Goal: Information Seeking & Learning: Learn about a topic

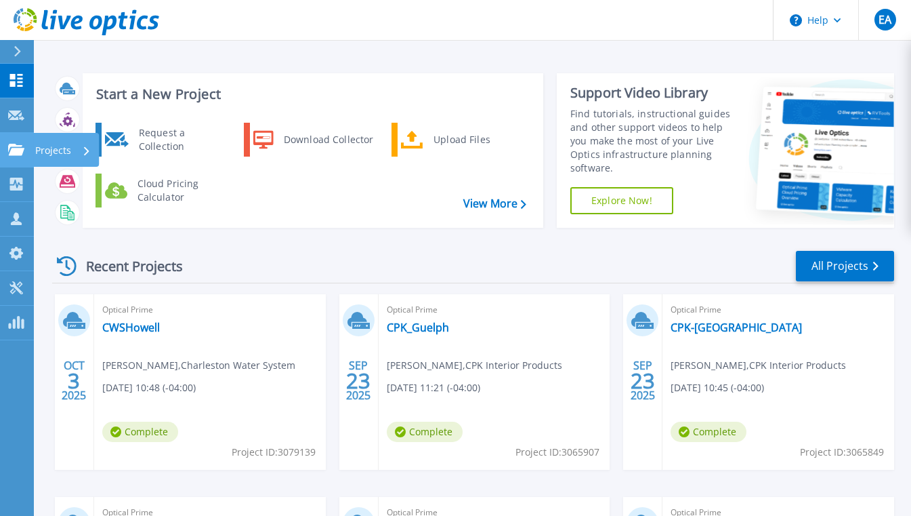
click at [8, 150] on icon at bounding box center [16, 150] width 16 height 12
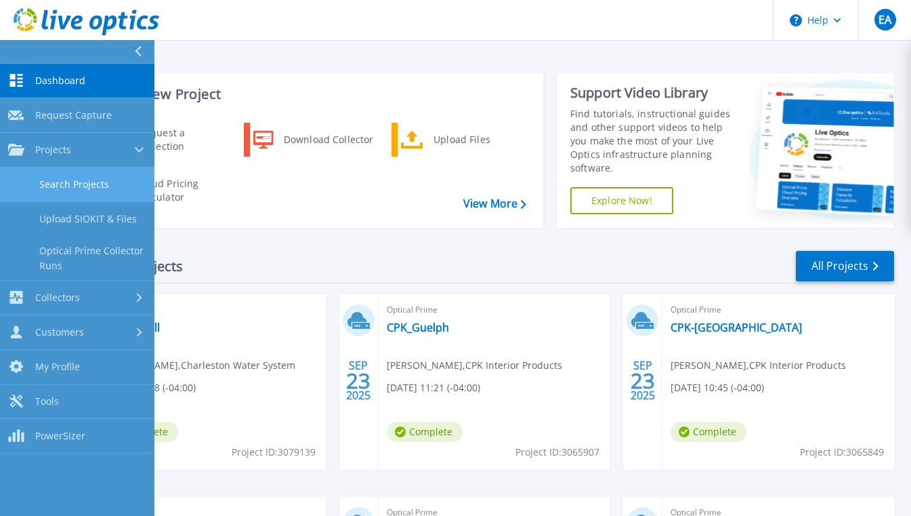
click at [130, 184] on link "Search Projects" at bounding box center [77, 184] width 154 height 35
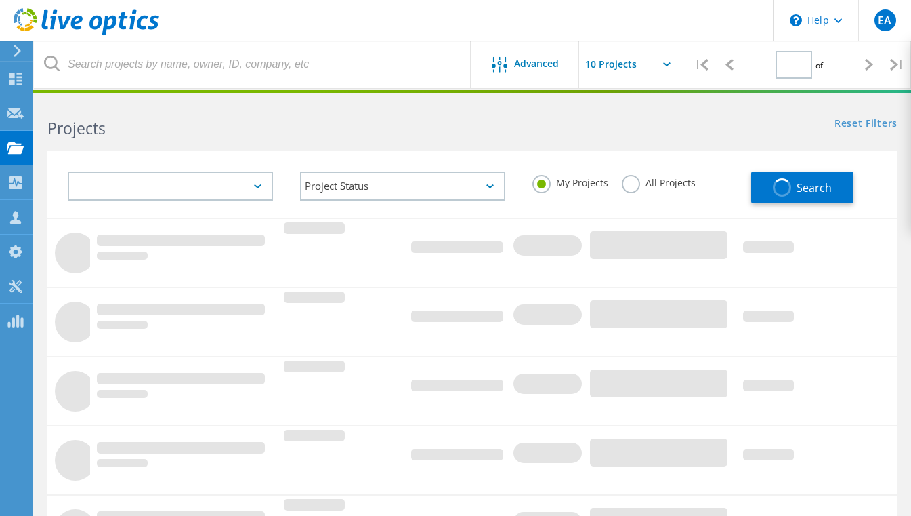
type input "1"
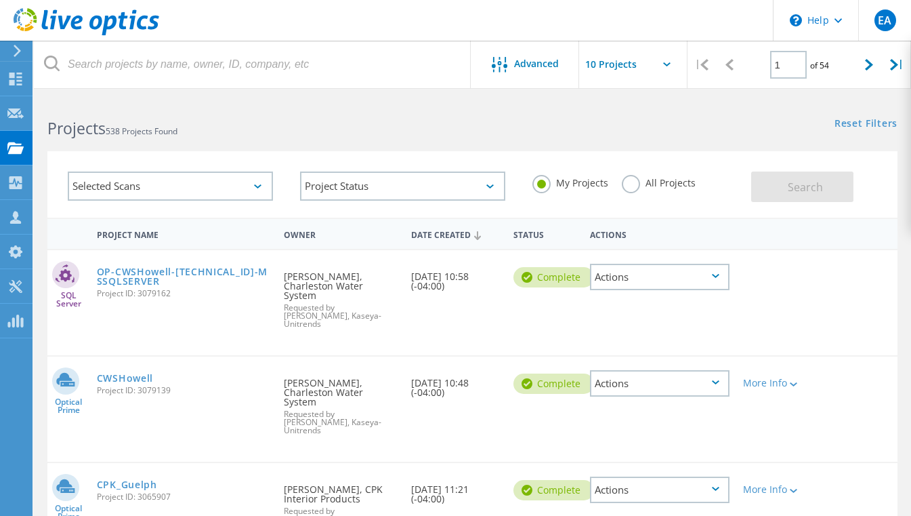
click at [646, 182] on label "All Projects" at bounding box center [659, 181] width 74 height 13
click at [0, 0] on input "All Projects" at bounding box center [0, 0] width 0 height 0
click at [800, 182] on span "Search" at bounding box center [805, 187] width 35 height 15
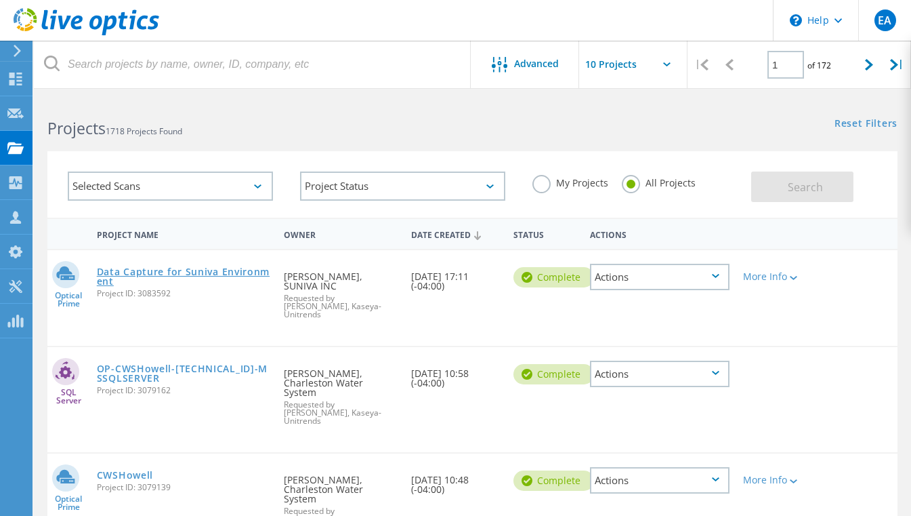
click at [184, 272] on link "Data Capture for Suniva Environment" at bounding box center [183, 276] width 173 height 19
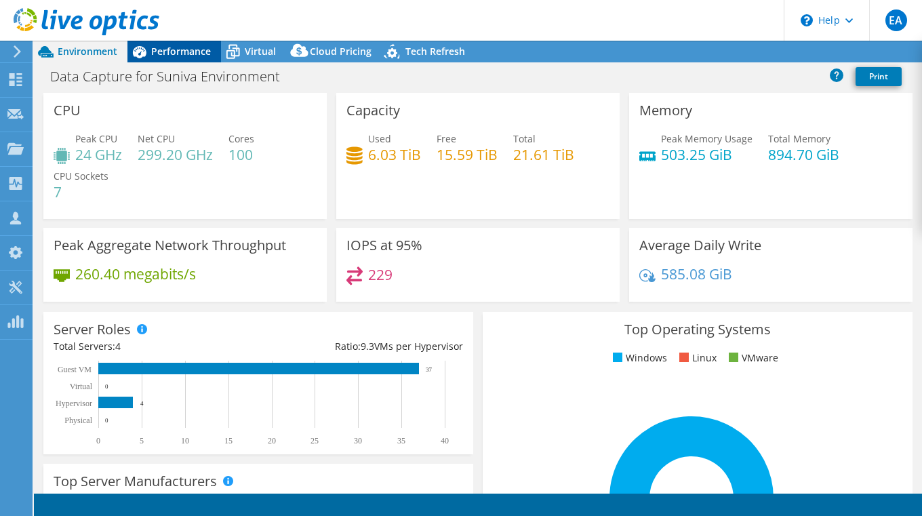
select select "USD"
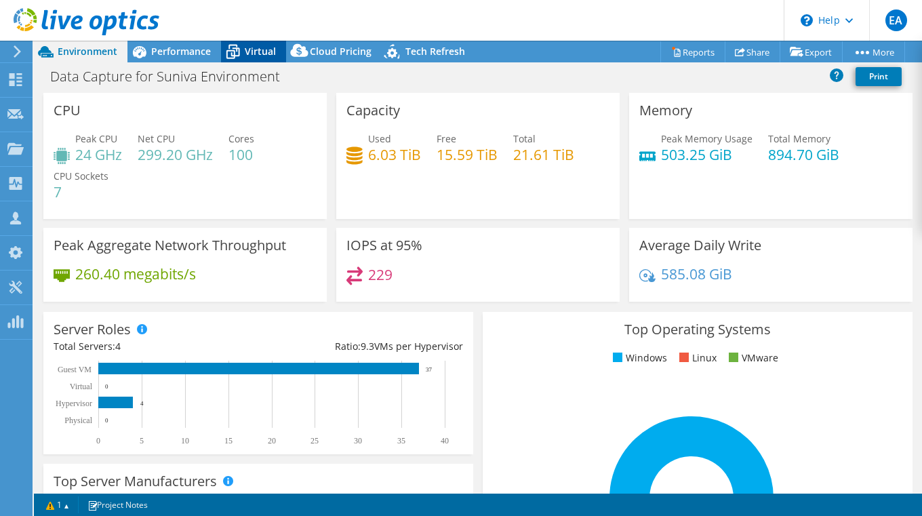
click at [267, 50] on span "Virtual" at bounding box center [260, 51] width 31 height 13
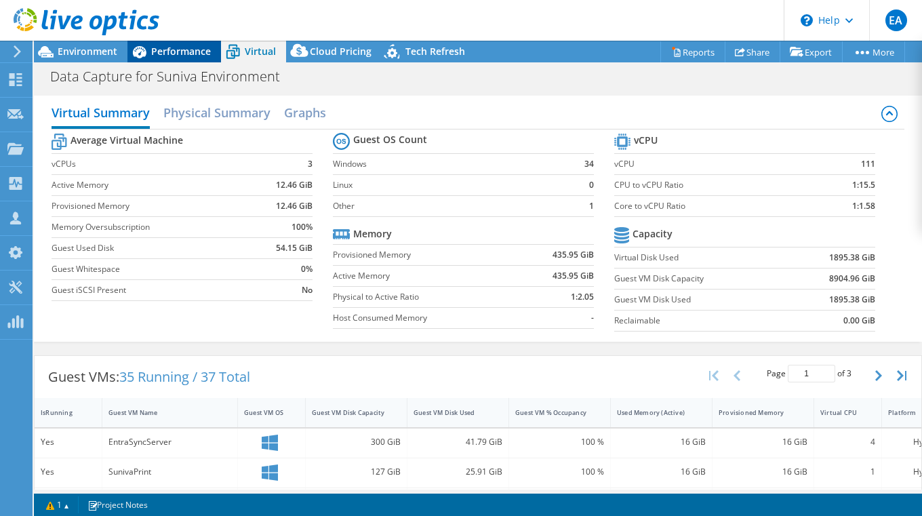
click at [165, 55] on span "Performance" at bounding box center [181, 51] width 60 height 13
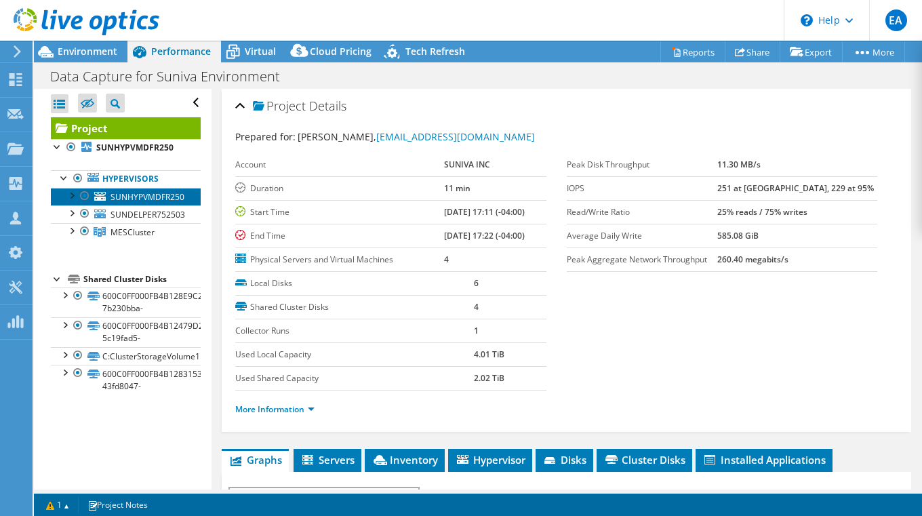
click at [154, 199] on span "SUNHYPVMDFR250" at bounding box center [147, 197] width 74 height 12
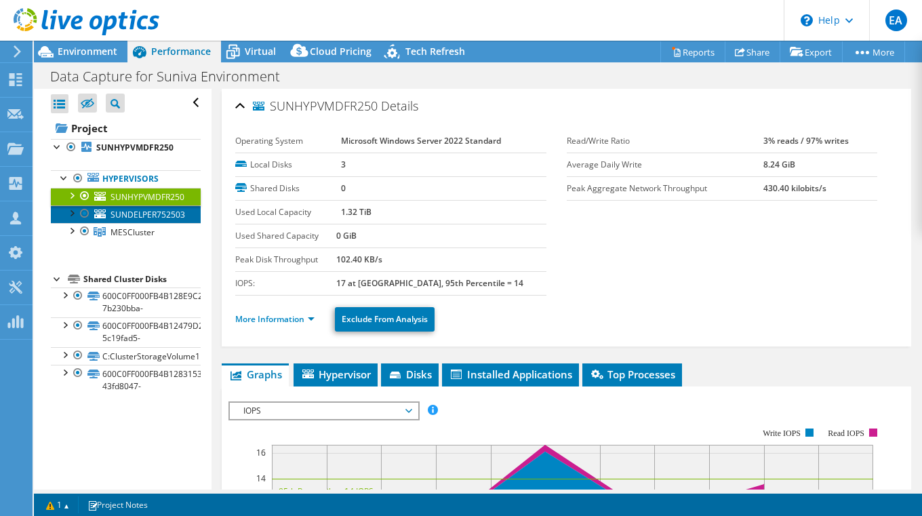
click at [147, 215] on span "SUNDELPER752503" at bounding box center [147, 215] width 75 height 12
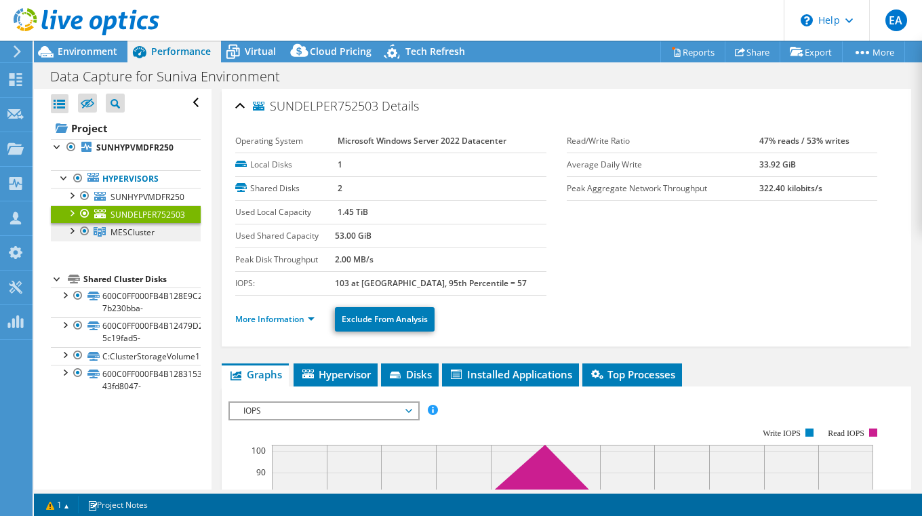
click at [136, 232] on span "MESCluster" at bounding box center [132, 232] width 44 height 12
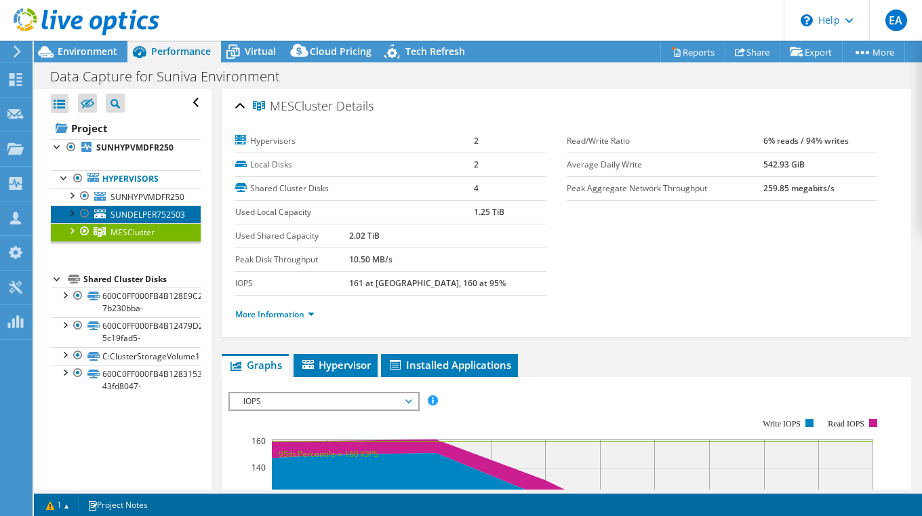
click at [159, 217] on span "SUNDELPER752503" at bounding box center [147, 215] width 75 height 12
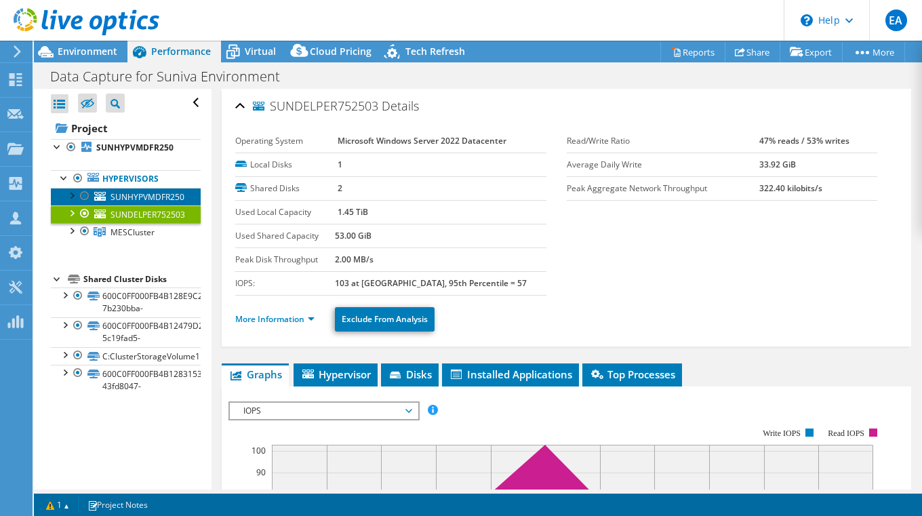
click at [165, 195] on span "SUNHYPVMDFR250" at bounding box center [147, 197] width 74 height 12
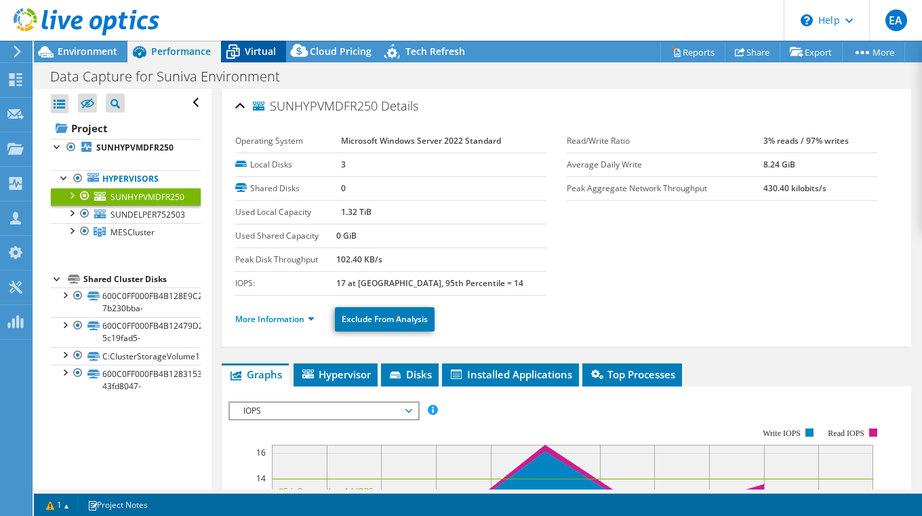
click at [249, 55] on span "Virtual" at bounding box center [260, 51] width 31 height 13
